Goal: Information Seeking & Learning: Learn about a topic

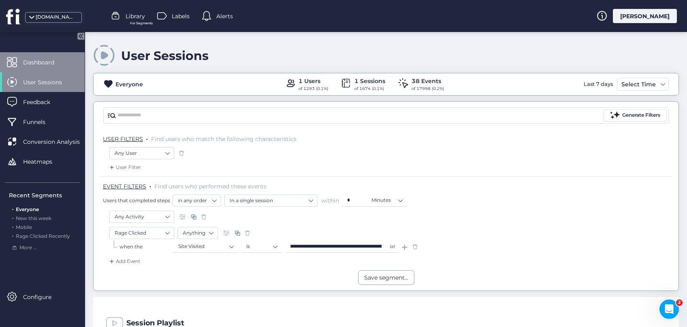
click at [41, 60] on span "Dashboard" at bounding box center [44, 62] width 43 height 9
click at [630, 227] on div "Rage Clicked Anything" at bounding box center [385, 234] width 553 height 14
click at [51, 61] on span "Dashboard" at bounding box center [44, 62] width 43 height 9
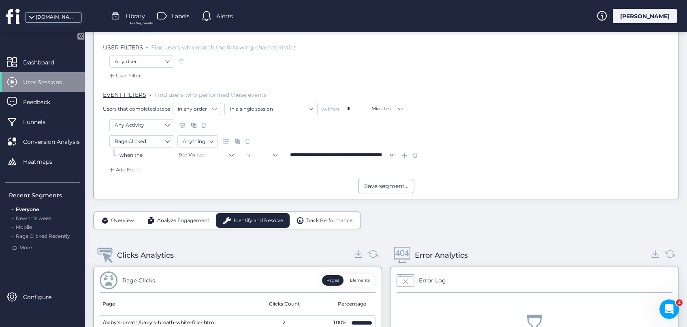
click at [415, 156] on span at bounding box center [415, 155] width 8 height 8
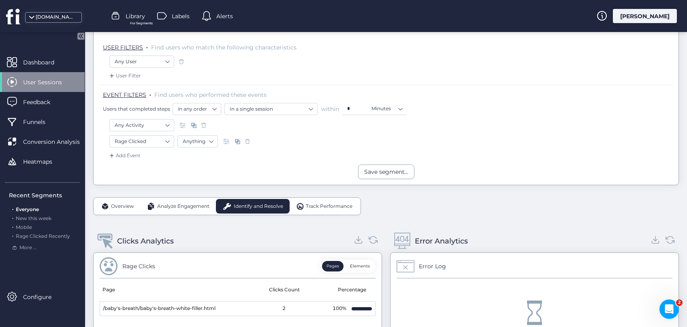
click at [248, 140] on span at bounding box center [248, 141] width 8 height 8
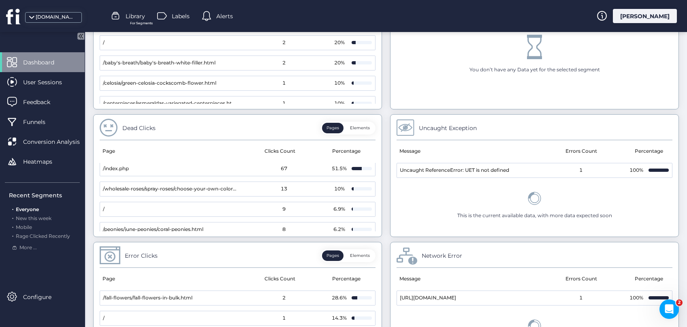
scroll to position [0, 0]
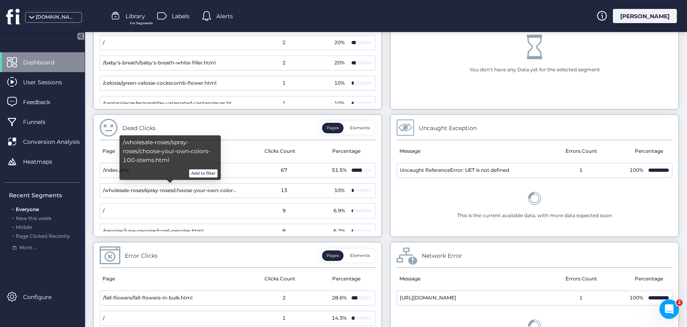
click at [234, 192] on span "/wholesale-roses/spray-roses/choose-your-own-colors-100-stems.html" at bounding box center [170, 191] width 135 height 8
click at [213, 173] on button "Add to filter" at bounding box center [203, 173] width 28 height 8
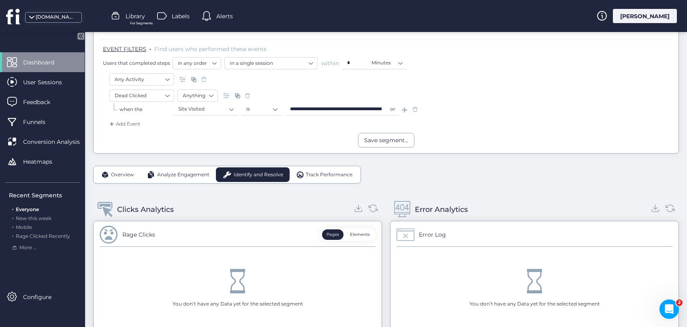
scroll to position [129, 0]
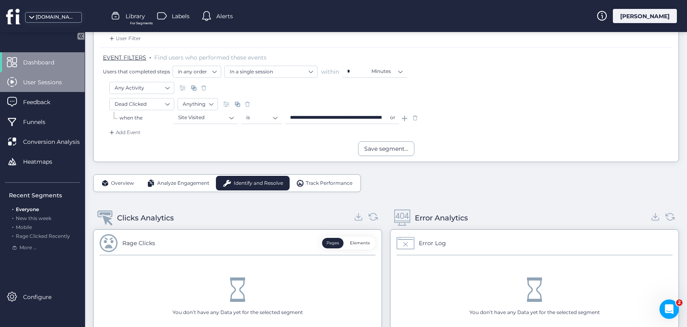
click at [63, 84] on span "User Sessions" at bounding box center [48, 82] width 51 height 9
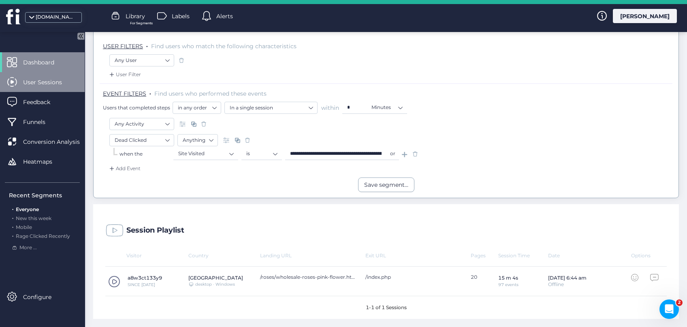
scroll to position [92, 0]
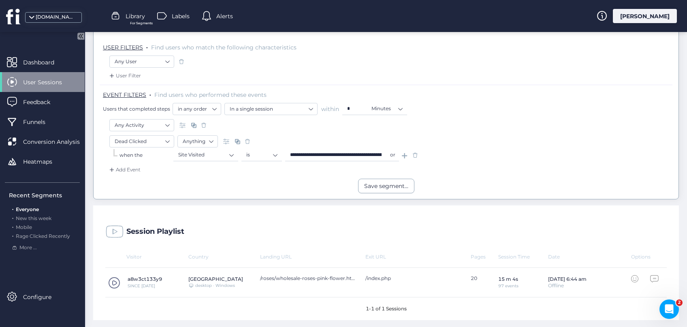
click at [115, 281] on span at bounding box center [114, 283] width 12 height 12
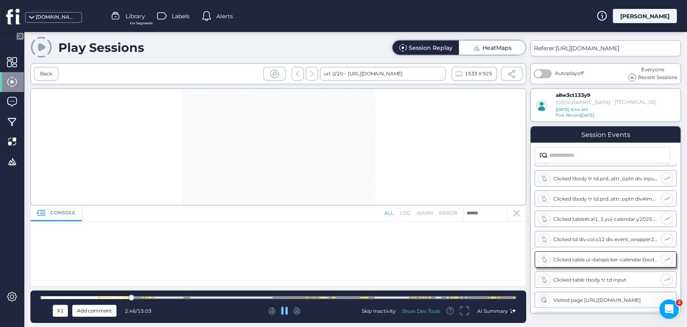
scroll to position [484, 0]
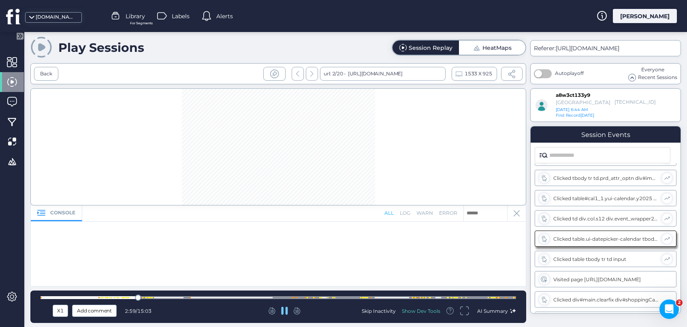
click at [519, 213] on icon at bounding box center [517, 213] width 6 height 6
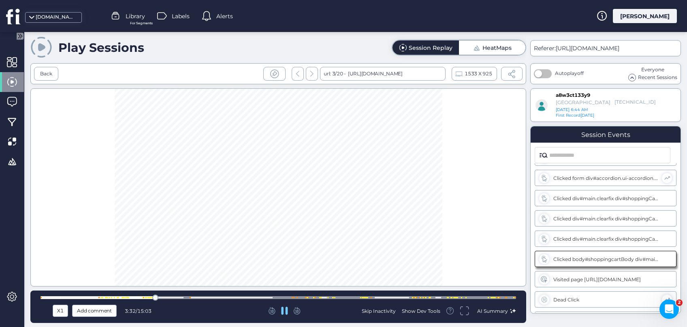
scroll to position [666, 0]
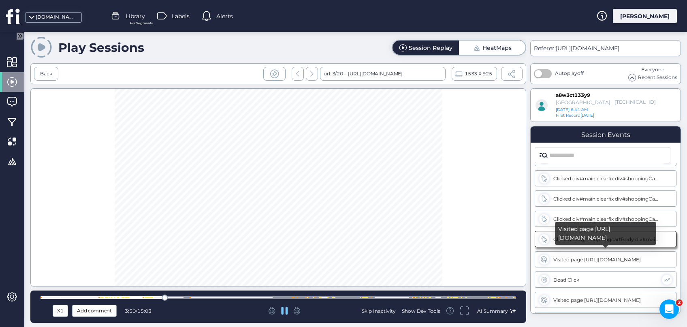
click at [582, 259] on div "Visited page [URL][DOMAIN_NAME]" at bounding box center [605, 259] width 105 height 6
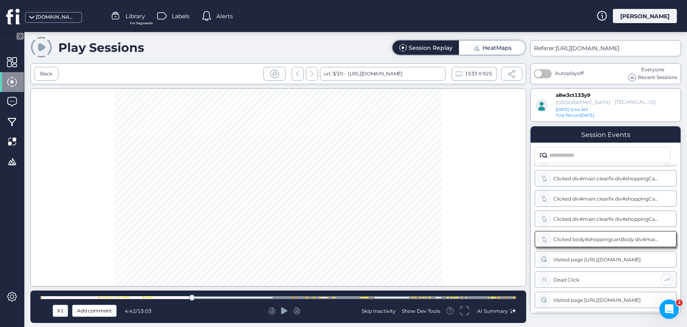
click at [284, 310] on icon at bounding box center [284, 310] width 6 height 7
click at [571, 258] on div "Dead Click" at bounding box center [605, 259] width 105 height 6
click at [285, 311] on icon at bounding box center [284, 310] width 6 height 7
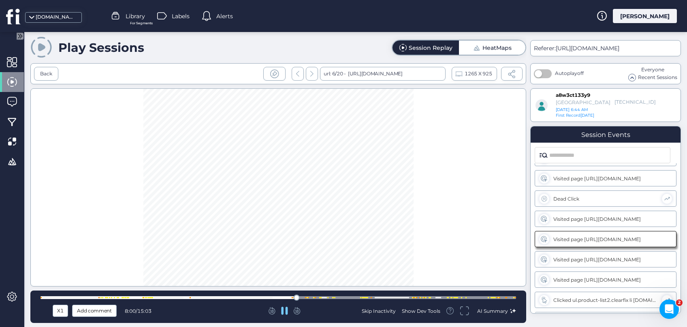
scroll to position [747, 0]
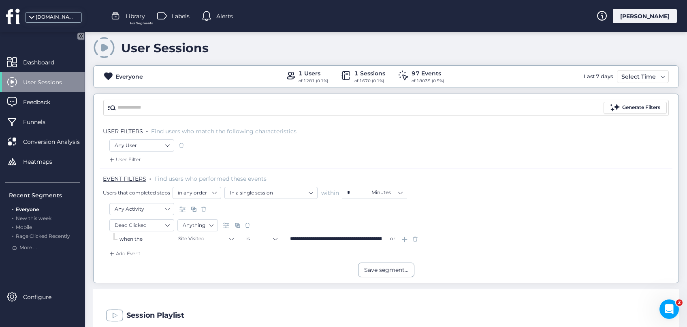
scroll to position [92, 0]
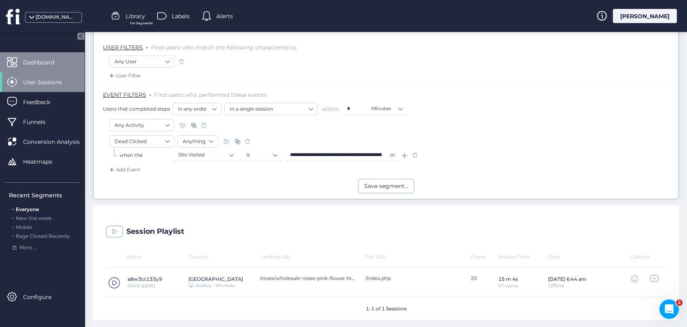
click at [57, 64] on span "Dashboard" at bounding box center [44, 62] width 43 height 9
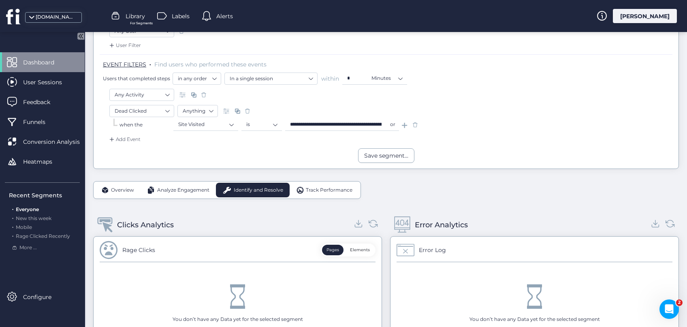
scroll to position [121, 0]
click at [417, 125] on span at bounding box center [415, 126] width 8 height 8
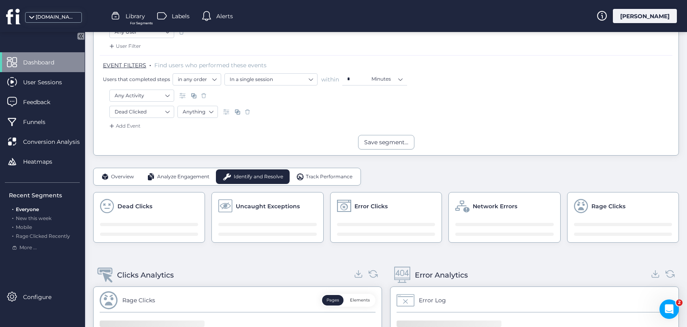
click at [248, 112] on span at bounding box center [248, 112] width 8 height 8
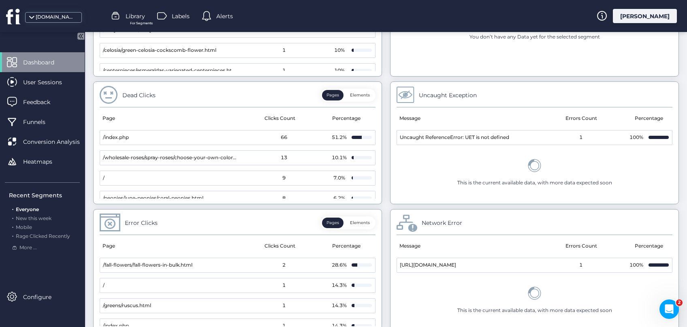
scroll to position [441, 0]
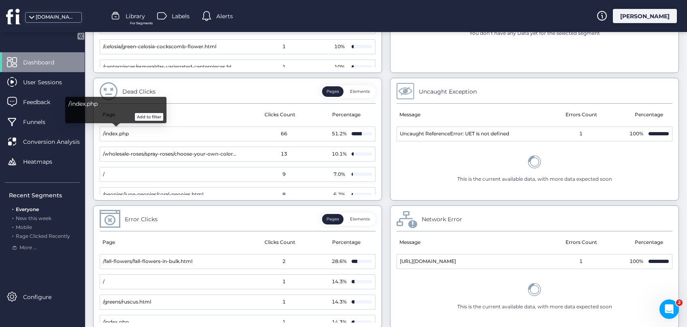
click at [147, 117] on button "Add to filter" at bounding box center [149, 117] width 28 height 8
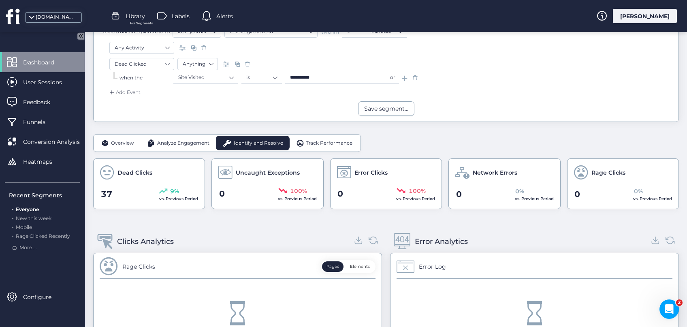
scroll to position [164, 0]
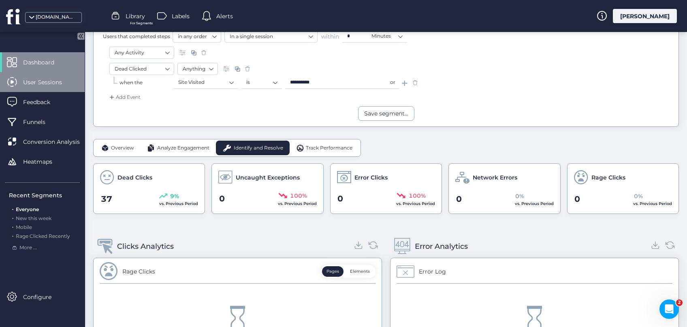
click at [34, 88] on div "User Sessions" at bounding box center [42, 82] width 85 height 20
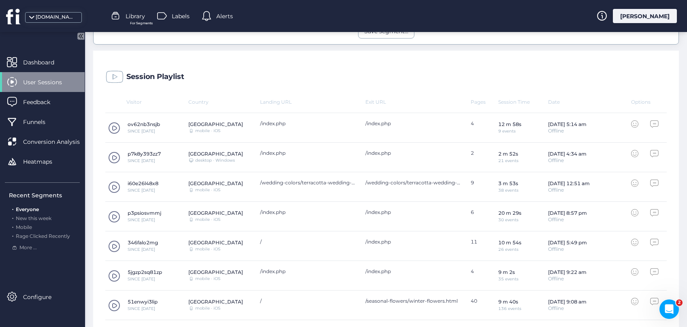
scroll to position [254, 0]
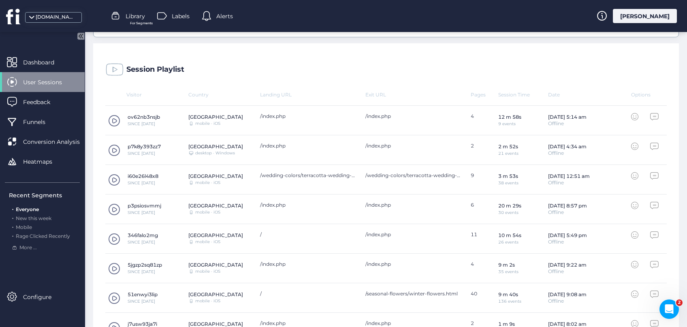
click at [112, 178] on span at bounding box center [114, 180] width 12 height 12
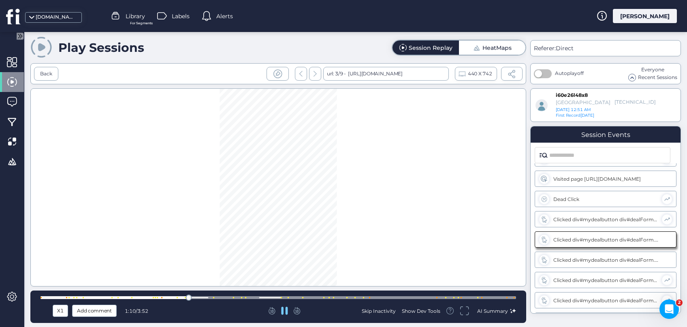
scroll to position [261, 0]
click at [600, 199] on div "Dead Click" at bounding box center [605, 199] width 105 height 6
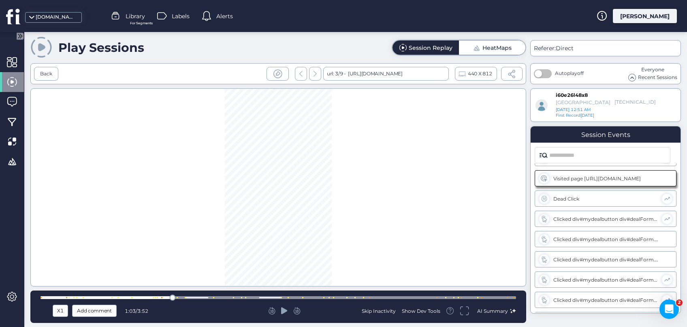
scroll to position [200, 0]
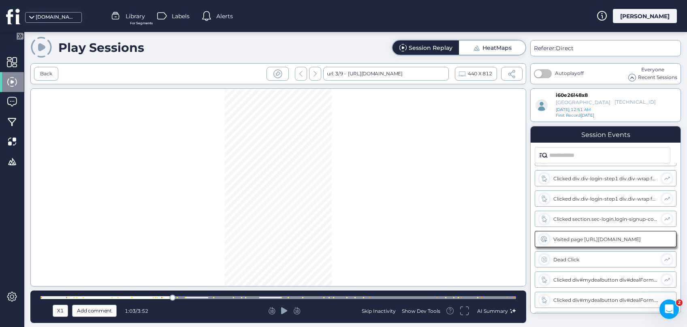
click at [284, 313] on icon at bounding box center [284, 310] width 6 height 7
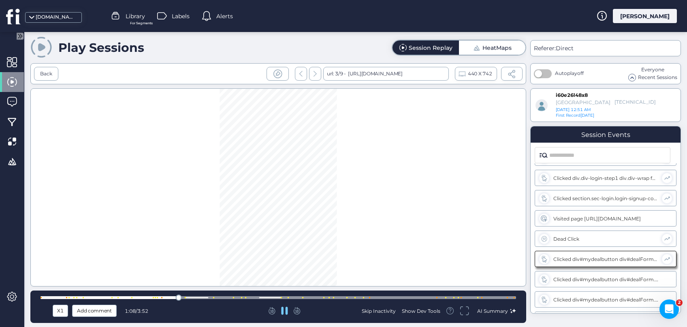
scroll to position [240, 0]
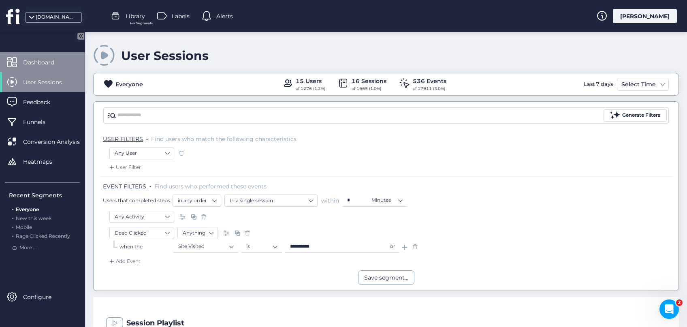
click at [25, 67] on div "Dashboard" at bounding box center [42, 62] width 85 height 20
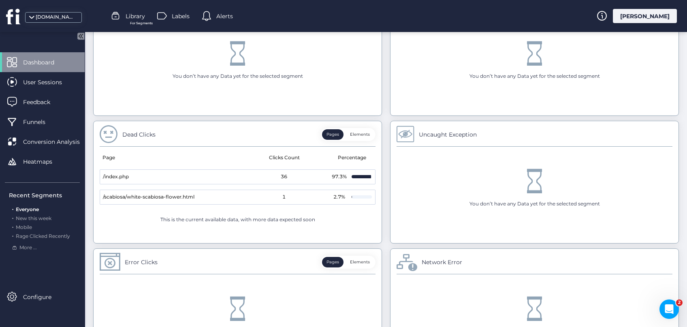
scroll to position [464, 0]
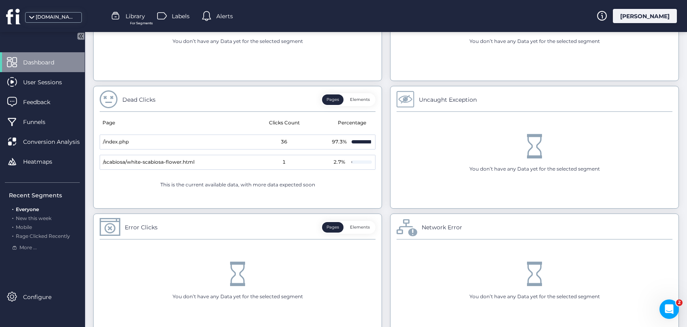
click at [359, 99] on button "Elements" at bounding box center [360, 99] width 29 height 11
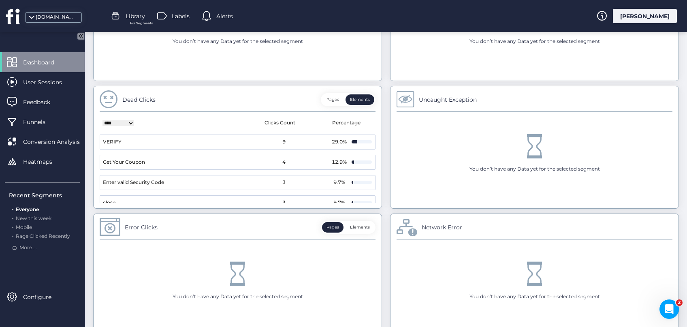
scroll to position [0, 0]
click at [382, 159] on div "**********" at bounding box center [386, 135] width 586 height 417
click at [335, 94] on button "Pages" at bounding box center [332, 99] width 21 height 11
click at [336, 94] on button "Pages" at bounding box center [332, 99] width 21 height 11
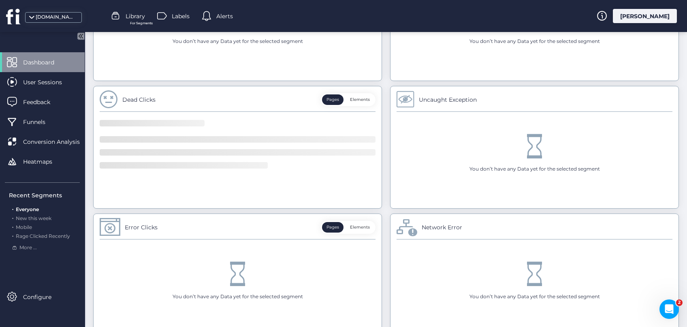
click at [103, 317] on div "Overview Analyze Engagement Identify and Resolve Track Performance Dead Clicks …" at bounding box center [386, 91] width 586 height 529
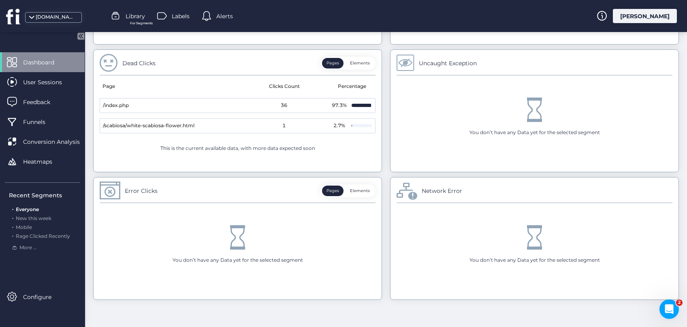
click at [361, 63] on button "Elements" at bounding box center [360, 63] width 29 height 11
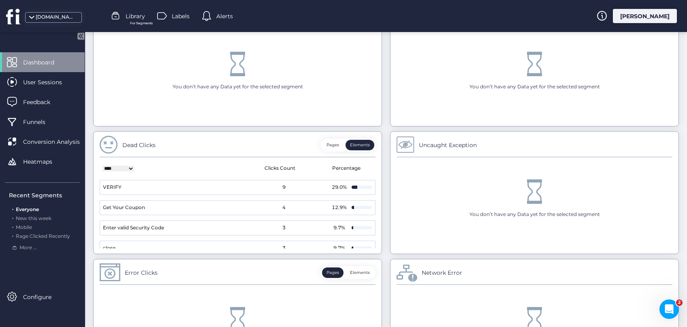
scroll to position [10, 0]
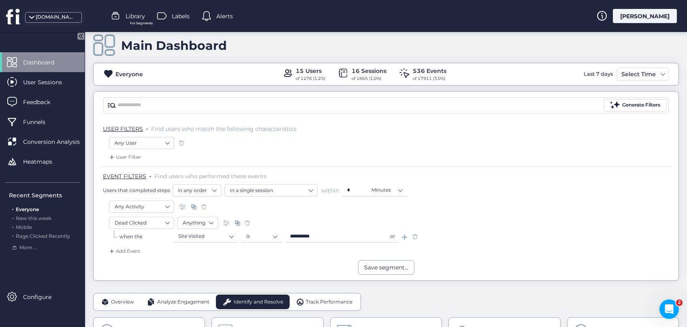
click at [414, 235] on span at bounding box center [415, 237] width 8 height 8
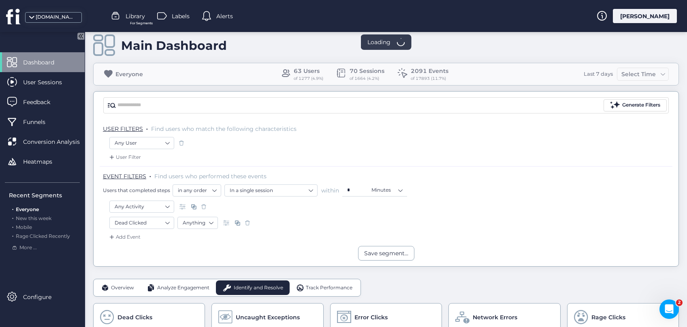
click at [247, 222] on span at bounding box center [248, 223] width 8 height 8
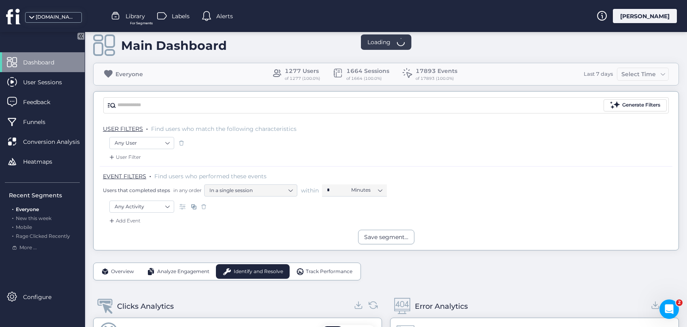
click at [204, 206] on span at bounding box center [204, 207] width 8 height 8
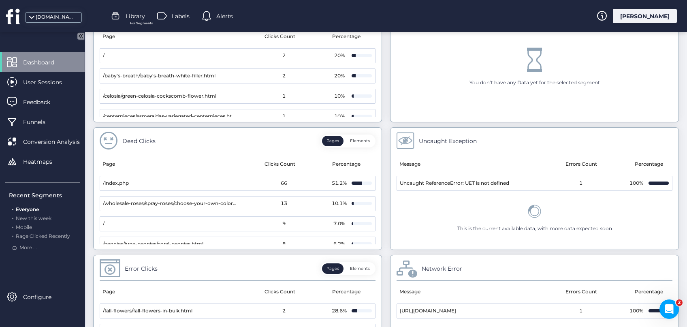
scroll to position [394, 0]
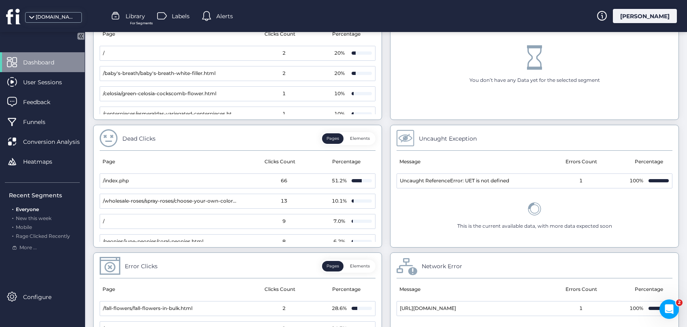
click at [365, 139] on button "Elements" at bounding box center [360, 138] width 29 height 11
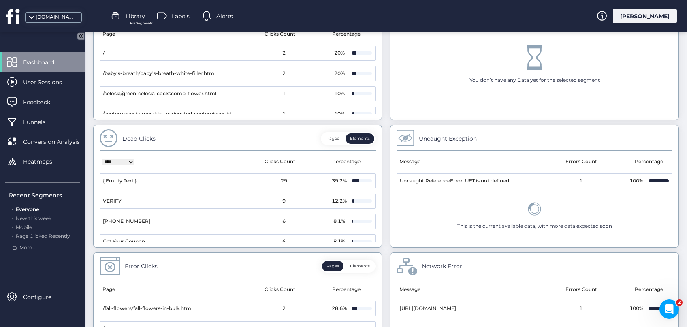
click at [360, 267] on button "Elements" at bounding box center [360, 266] width 29 height 11
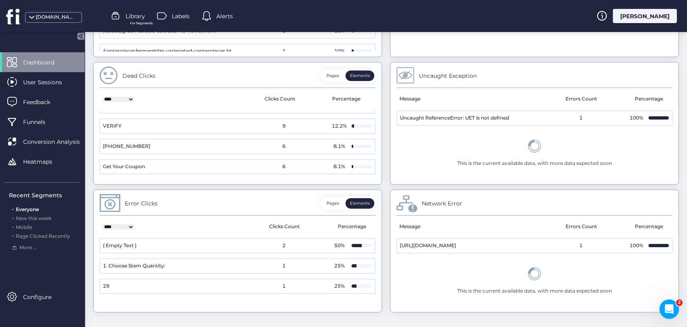
scroll to position [0, 0]
